Goal: Task Accomplishment & Management: Manage account settings

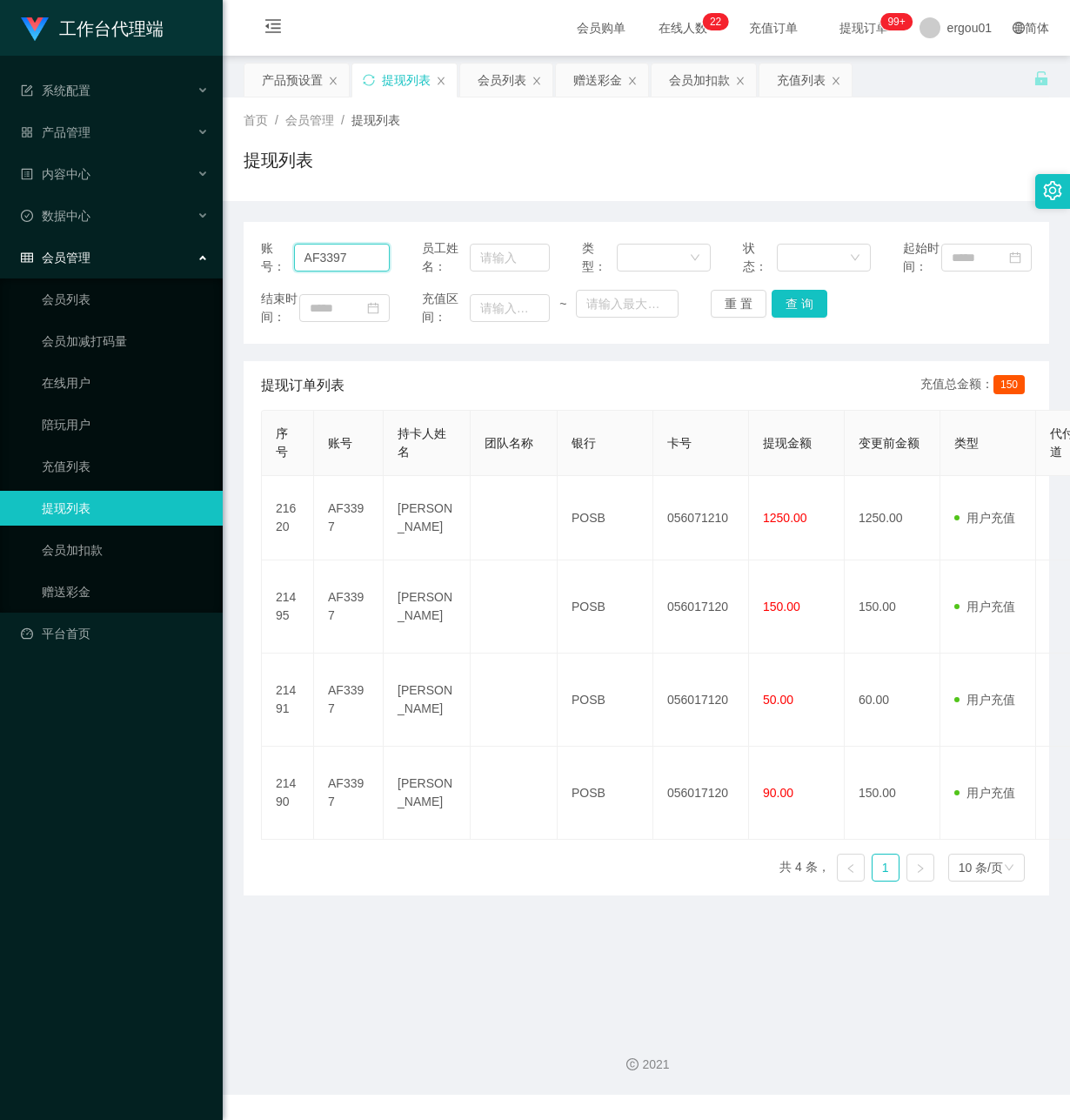
drag, startPoint x: 374, startPoint y: 266, endPoint x: 397, endPoint y: 368, distance: 104.6
click at [0, 214] on html "工作台代理端 系统配置 产品管理 产品列表 产品预设置 开奖记录 注单管理 即时注单 内容中心 数据中心 会员管理 会员列表 会员加减打码量 在线用户 陪玩用…" at bounding box center [535, 560] width 1070 height 1120
drag, startPoint x: 798, startPoint y: 324, endPoint x: 804, endPoint y: 333, distance: 10.8
click at [796, 318] on button "查 询" at bounding box center [799, 304] width 56 height 28
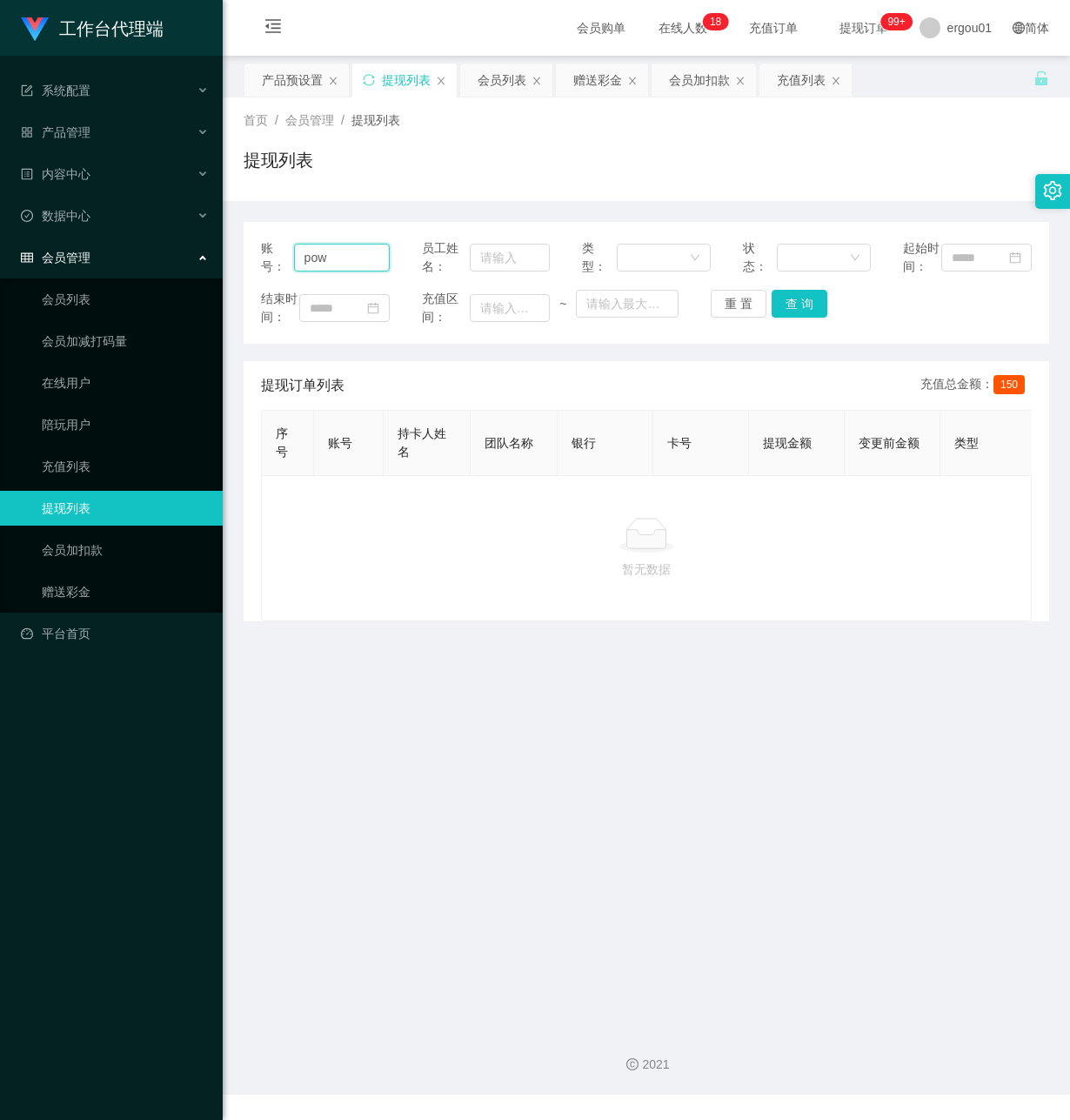
click at [342, 266] on input "pow" at bounding box center [341, 257] width 95 height 28
type input "power"
click at [801, 318] on button "查 询" at bounding box center [799, 304] width 56 height 28
click at [368, 271] on input "power" at bounding box center [341, 257] width 95 height 28
drag, startPoint x: 365, startPoint y: 271, endPoint x: 159, endPoint y: 256, distance: 206.5
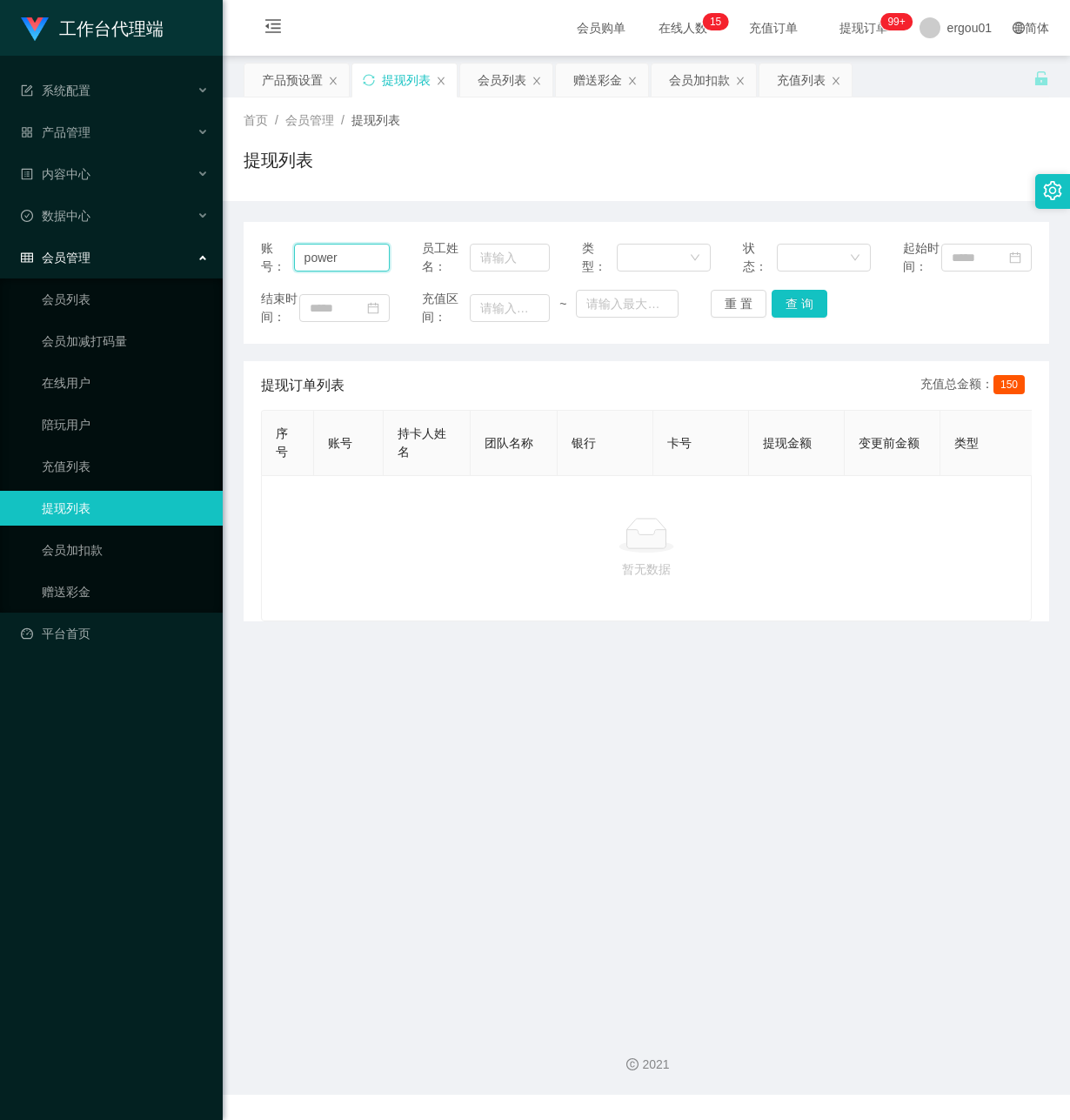
click at [158, 256] on section "工作台代理端 系统配置 产品管理 产品列表 产品预设置 开奖记录 注单管理 即时注单 内容中心 数据中心 会员管理 会员列表 会员加减打码量 在线用户 陪玩用…" at bounding box center [535, 547] width 1070 height 1094
click at [79, 574] on link "赠送彩金" at bounding box center [125, 591] width 167 height 35
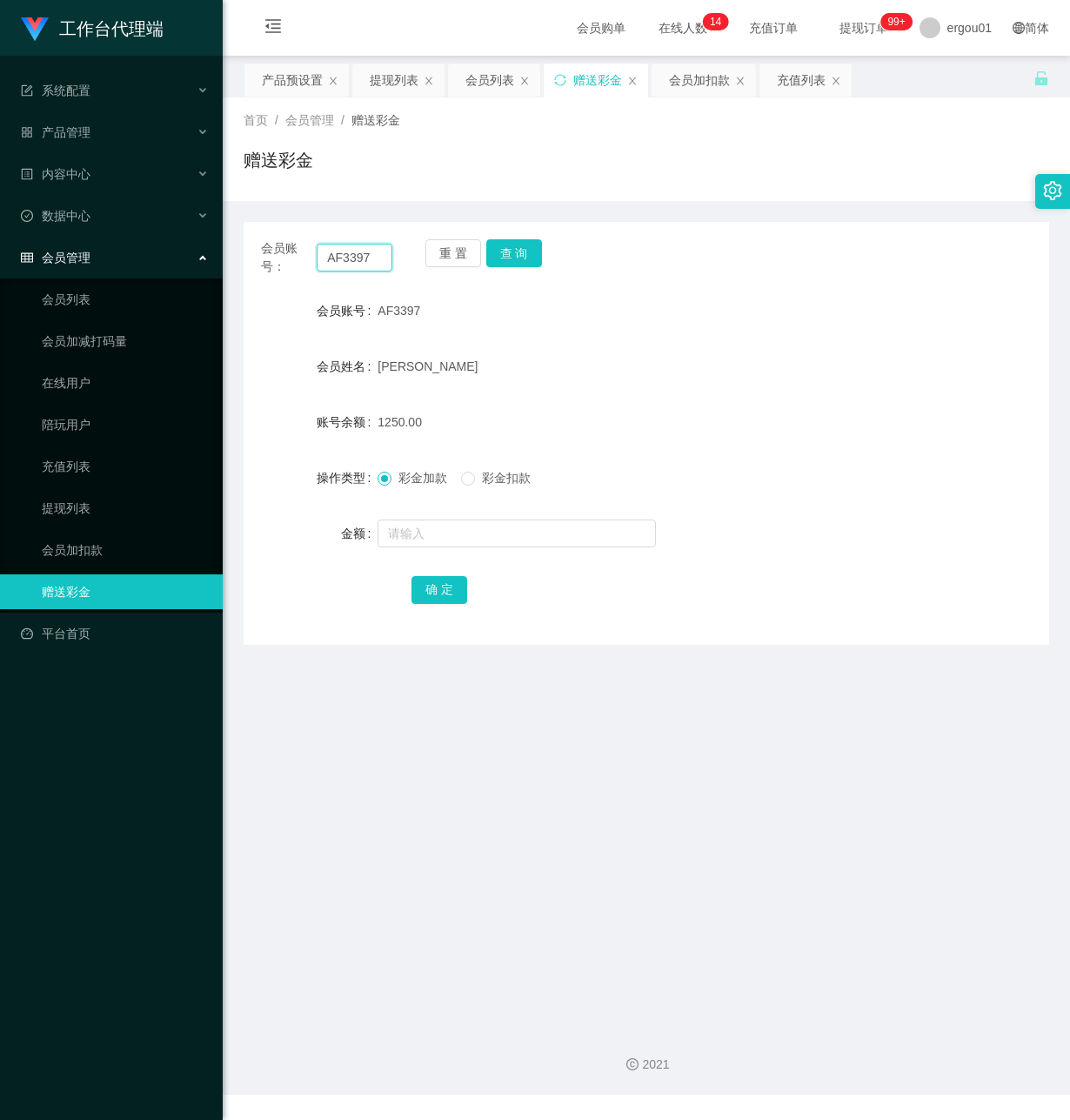
click at [383, 258] on input "AF3397" at bounding box center [354, 257] width 75 height 28
drag, startPoint x: 383, startPoint y: 258, endPoint x: 47, endPoint y: 270, distance: 336.2
click at [0, 253] on html "工作台代理端 系统配置 产品管理 产品列表 产品预设置 开奖记录 注单管理 即时注单 内容中心 数据中心 会员管理 会员列表 会员加减打码量 在线用户 陪玩用…" at bounding box center [535, 560] width 1070 height 1120
paste input "power"
click at [524, 249] on button "查 询" at bounding box center [514, 253] width 56 height 28
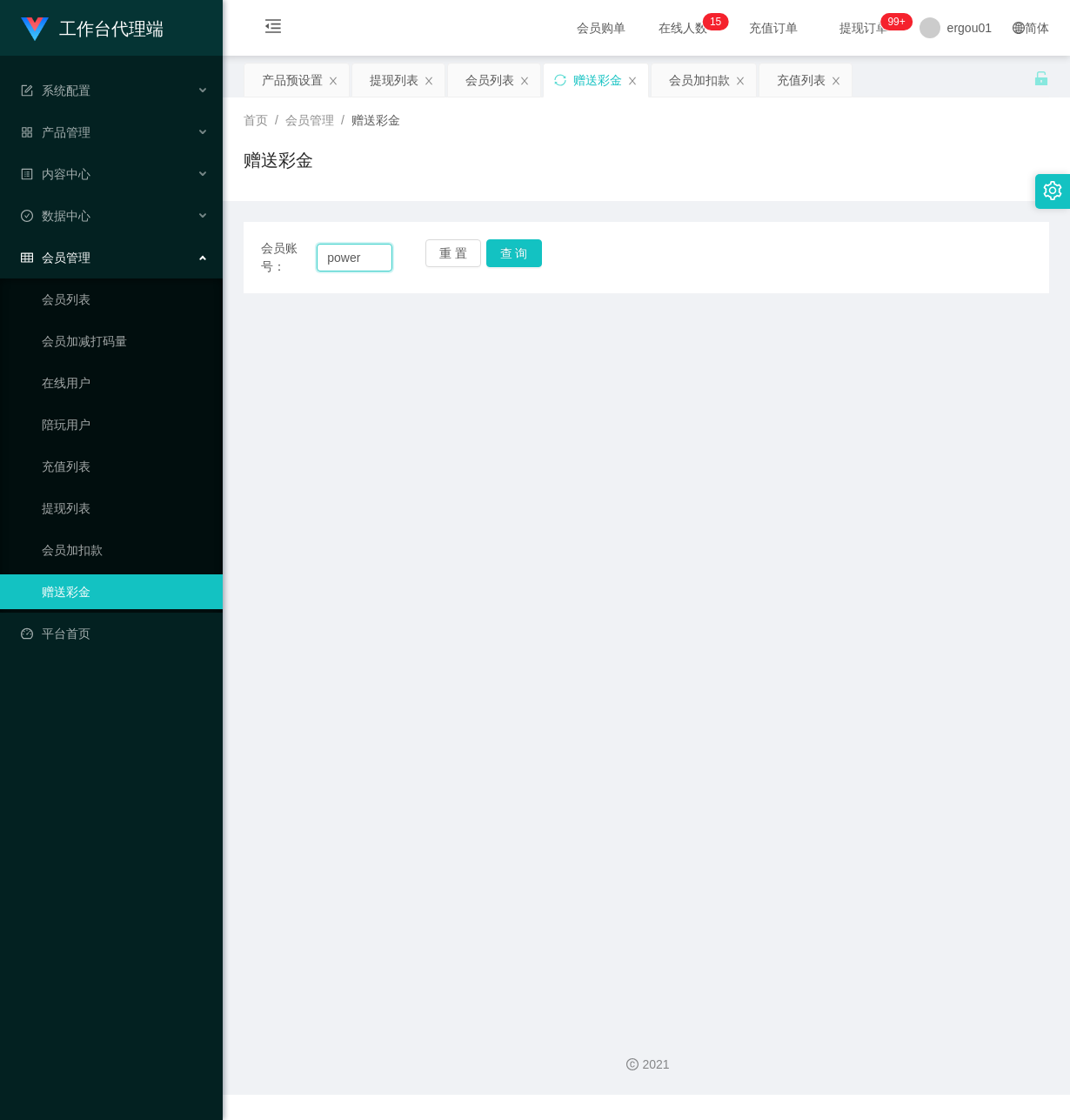
drag, startPoint x: 378, startPoint y: 267, endPoint x: 370, endPoint y: 261, distance: 10.0
click at [378, 266] on input "power" at bounding box center [354, 257] width 75 height 28
type input "powerng"
click at [494, 241] on button "查 询" at bounding box center [514, 253] width 56 height 28
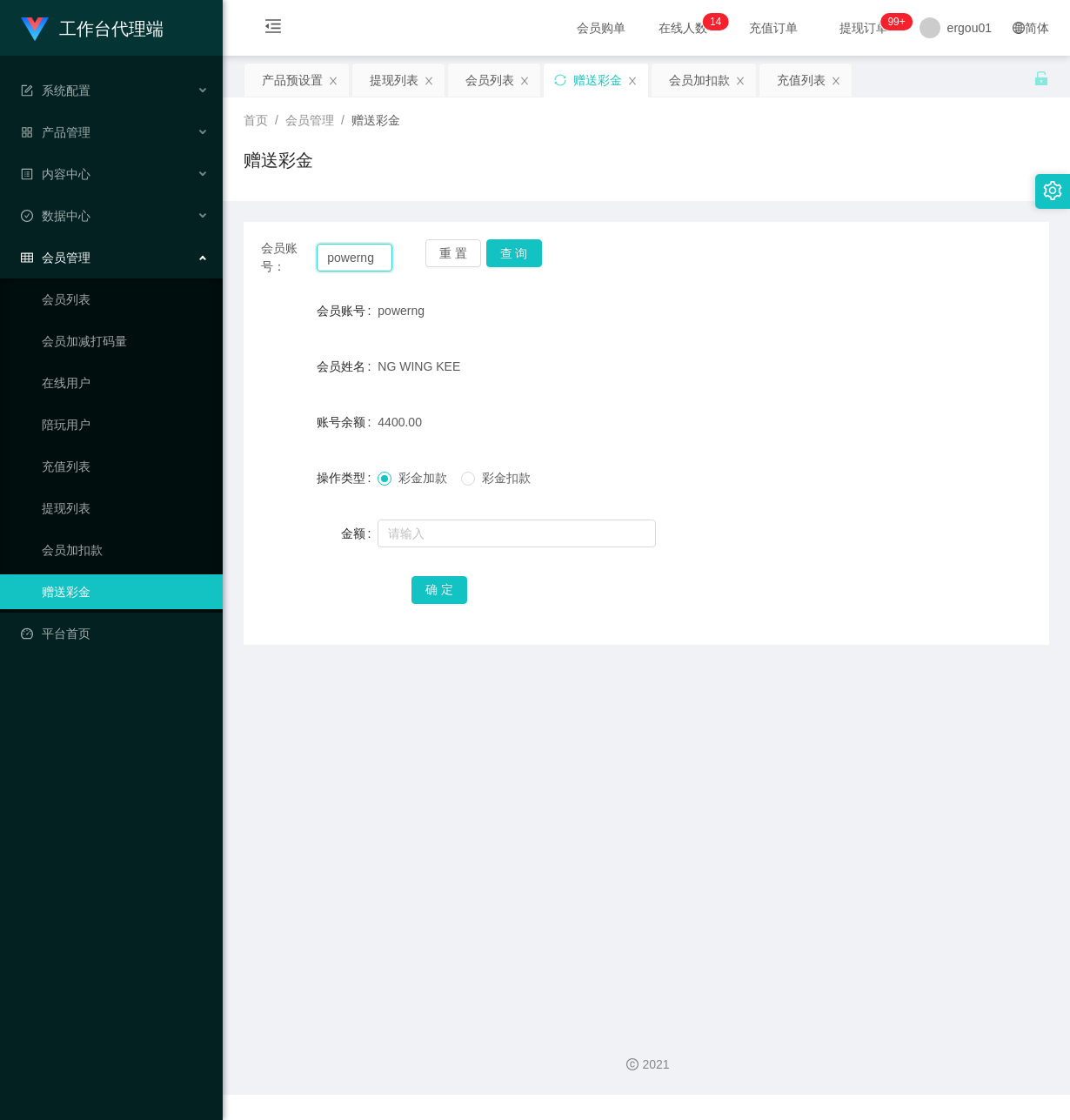
drag, startPoint x: 322, startPoint y: 259, endPoint x: 389, endPoint y: 263, distance: 67.1
click at [389, 263] on input "powerng" at bounding box center [354, 257] width 75 height 28
click at [88, 293] on link "会员列表" at bounding box center [125, 299] width 167 height 35
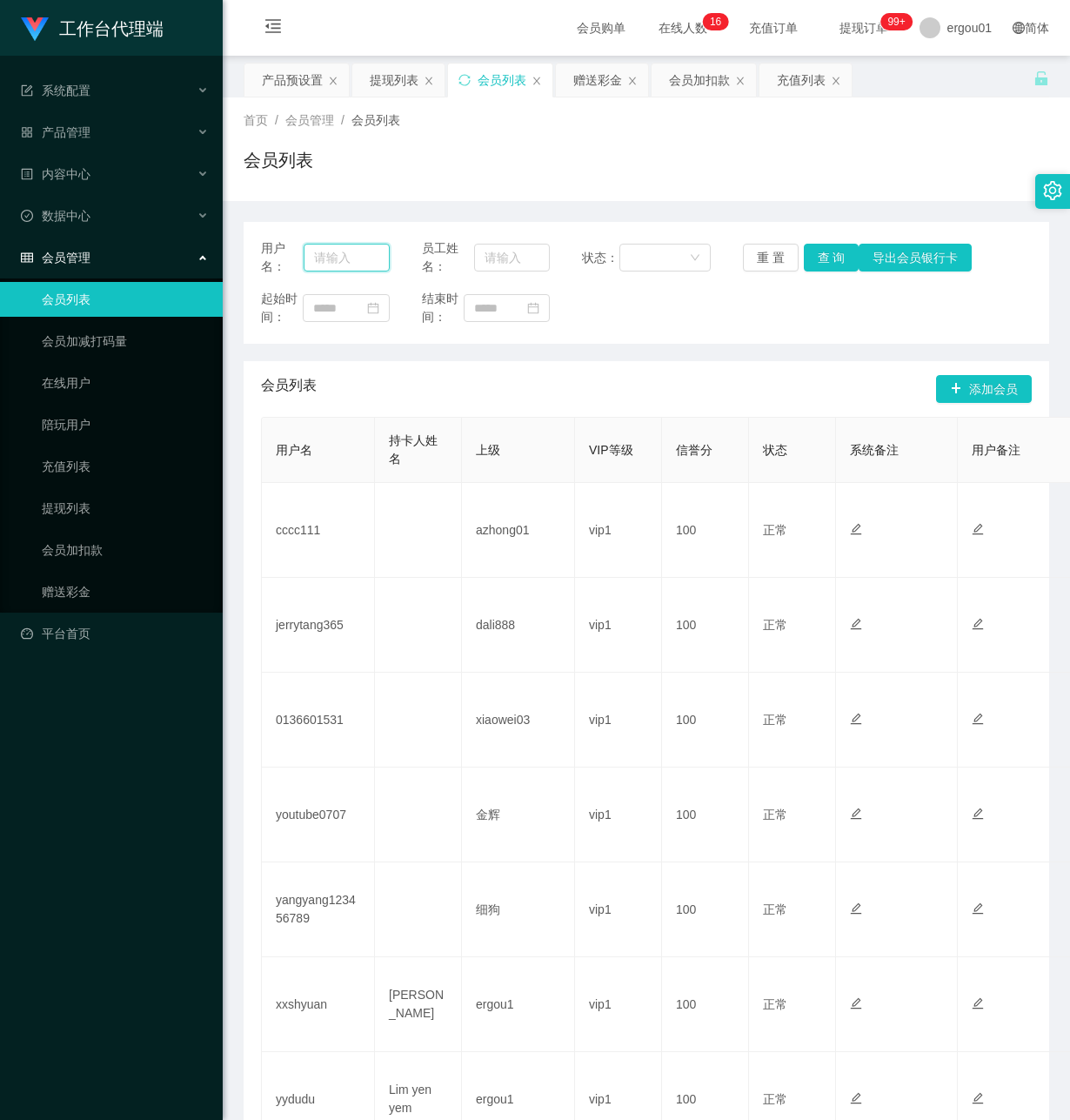
click at [329, 251] on input "text" at bounding box center [346, 257] width 86 height 28
paste input "powerng"
type input "powerng"
drag, startPoint x: 830, startPoint y: 256, endPoint x: 827, endPoint y: 274, distance: 18.2
click at [828, 256] on button "查 询" at bounding box center [832, 257] width 56 height 28
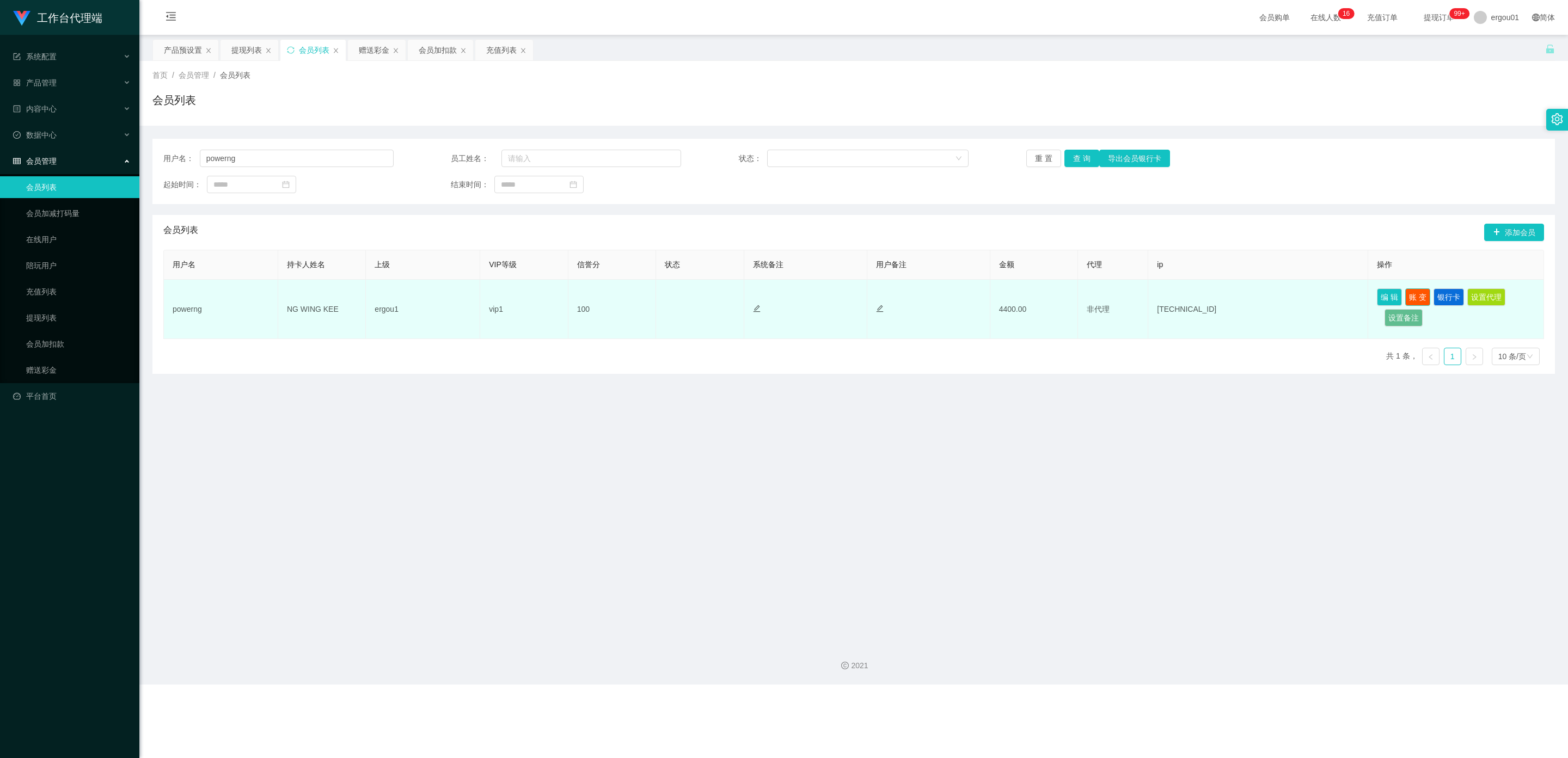
click at [1417, 301] on button "账 变" at bounding box center [1418, 297] width 25 height 17
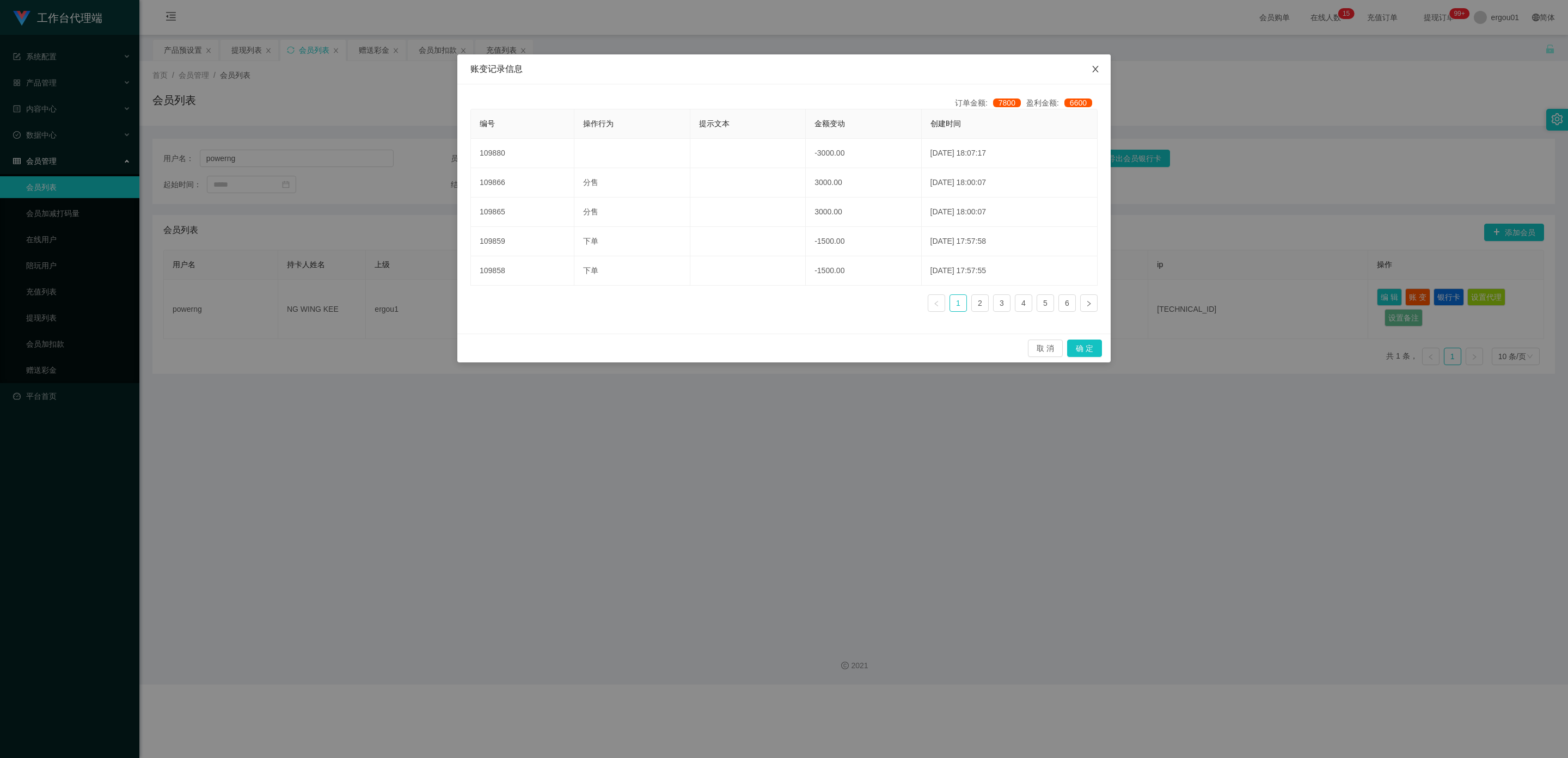
click at [1095, 68] on icon "图标: close" at bounding box center [1096, 69] width 9 height 9
